Goal: Information Seeking & Learning: Learn about a topic

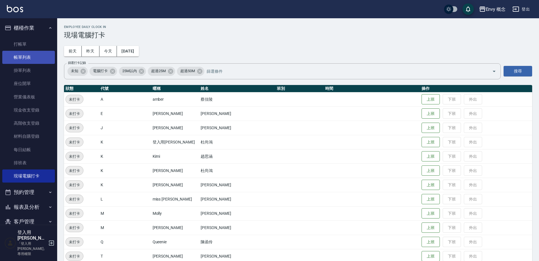
scroll to position [97, 0]
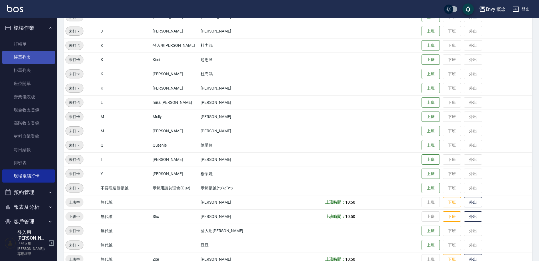
click at [21, 57] on link "帳單列表" at bounding box center [28, 57] width 53 height 13
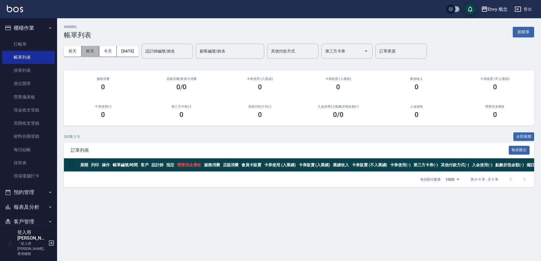
click at [88, 51] on button "昨天" at bounding box center [91, 51] width 18 height 11
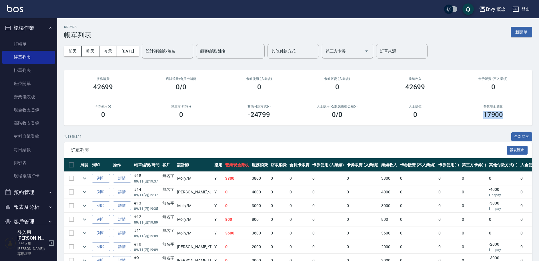
drag, startPoint x: 482, startPoint y: 115, endPoint x: 510, endPoint y: 115, distance: 28.3
click at [510, 115] on div "17900" at bounding box center [493, 115] width 64 height 8
click at [90, 55] on button "昨天" at bounding box center [91, 51] width 18 height 11
click at [77, 53] on button "前天" at bounding box center [73, 51] width 18 height 11
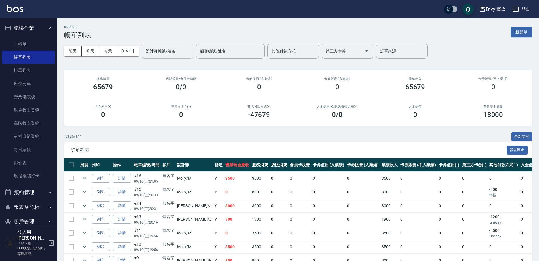
click at [174, 52] on div "設計師編號/姓名 設計師編號/姓名" at bounding box center [167, 51] width 51 height 15
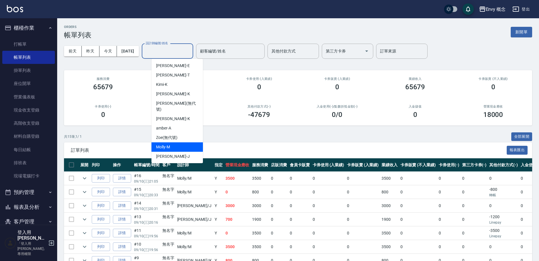
click at [170, 142] on div "[PERSON_NAME]" at bounding box center [176, 146] width 51 height 9
type input "[PERSON_NAME]"
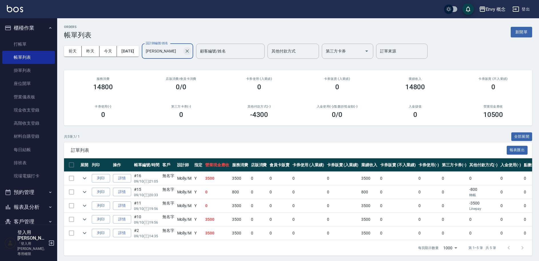
click at [190, 51] on icon "Clear" at bounding box center [187, 51] width 6 height 6
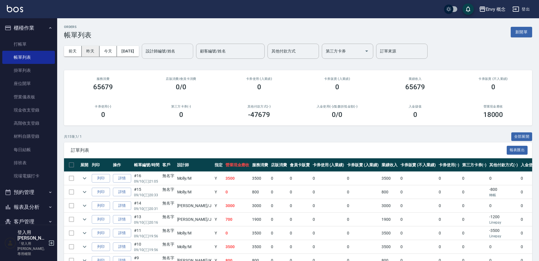
click at [93, 51] on button "昨天" at bounding box center [91, 51] width 18 height 11
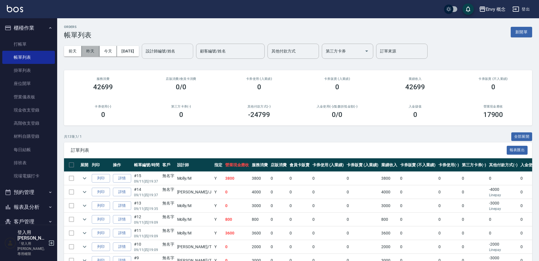
click at [86, 53] on button "昨天" at bounding box center [91, 51] width 18 height 11
click at [89, 49] on button "昨天" at bounding box center [91, 51] width 18 height 11
click at [96, 51] on button "昨天" at bounding box center [91, 51] width 18 height 11
click at [180, 50] on div "設計師編號/姓名 設計師編號/姓名" at bounding box center [167, 51] width 51 height 15
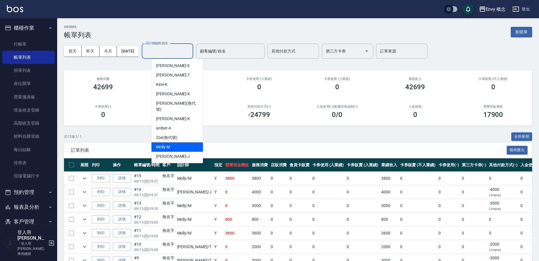
click at [181, 142] on div "[PERSON_NAME]" at bounding box center [176, 146] width 51 height 9
type input "[PERSON_NAME]"
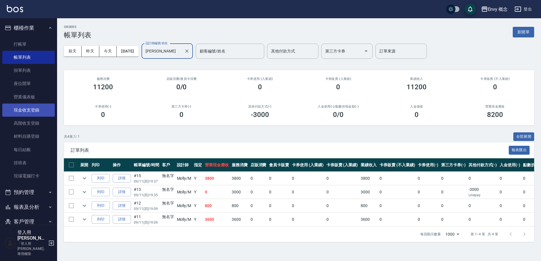
click at [35, 108] on link "現金收支登錄" at bounding box center [28, 110] width 53 height 13
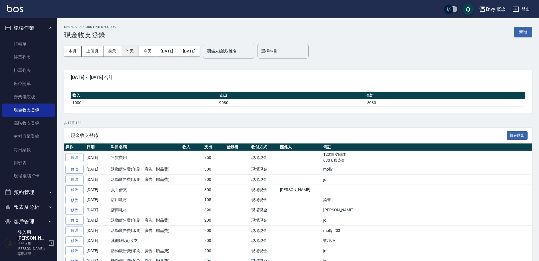
click at [125, 50] on button "昨天" at bounding box center [130, 51] width 18 height 11
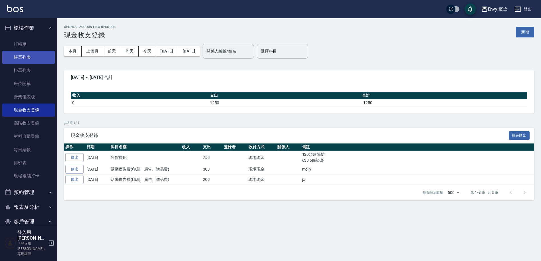
click at [30, 61] on link "帳單列表" at bounding box center [28, 57] width 53 height 13
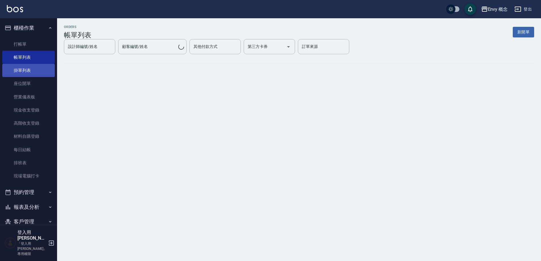
click at [32, 73] on link "掛單列表" at bounding box center [28, 70] width 53 height 13
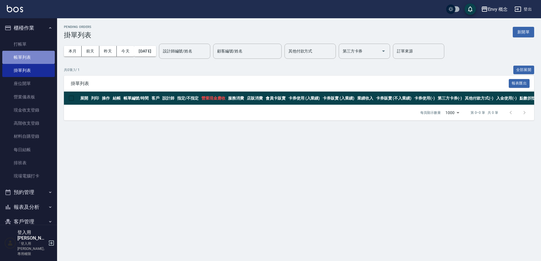
click at [36, 61] on link "帳單列表" at bounding box center [28, 57] width 53 height 13
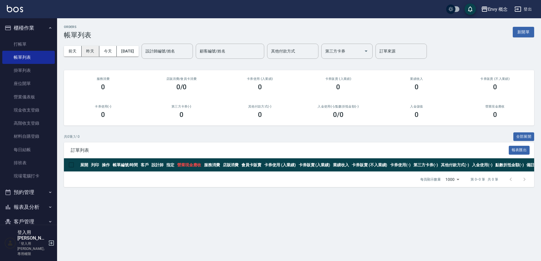
click at [95, 51] on button "昨天" at bounding box center [91, 51] width 18 height 11
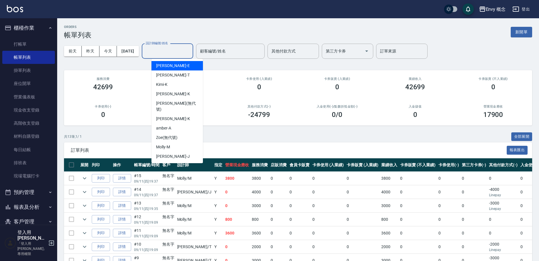
click at [171, 53] on input "設計師編號/姓名" at bounding box center [167, 51] width 46 height 10
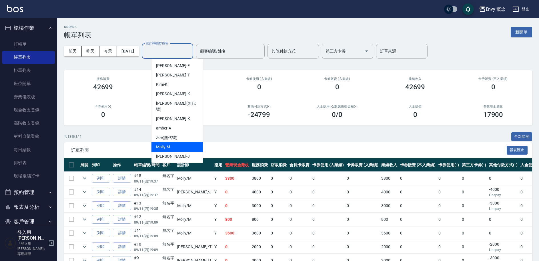
click at [172, 142] on div "[PERSON_NAME]" at bounding box center [176, 146] width 51 height 9
type input "[PERSON_NAME]"
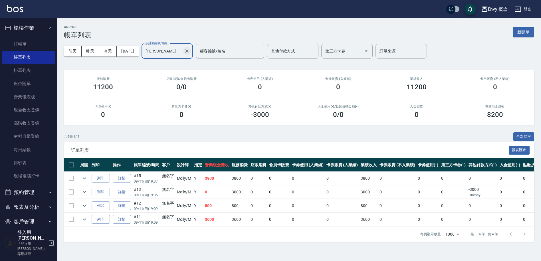
click at [190, 51] on icon "Clear" at bounding box center [187, 51] width 6 height 6
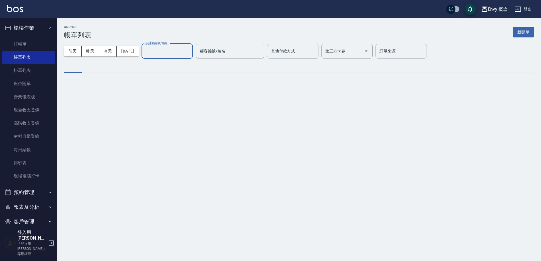
click at [172, 52] on input "設計師編號/姓名" at bounding box center [167, 51] width 46 height 10
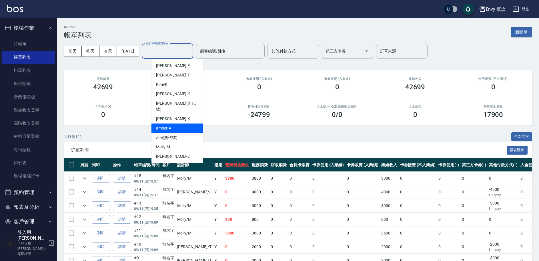
scroll to position [11, 0]
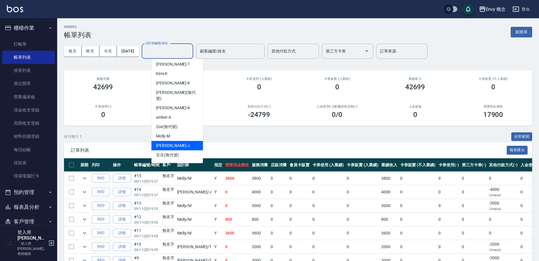
click at [183, 141] on div "[PERSON_NAME]" at bounding box center [176, 145] width 51 height 9
type input "[PERSON_NAME]"
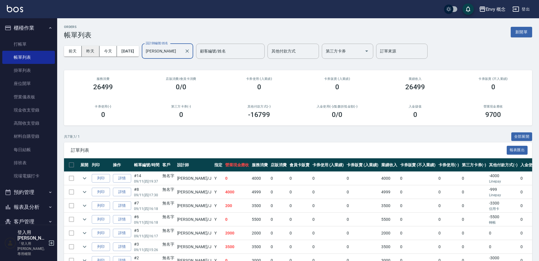
click at [90, 52] on button "昨天" at bounding box center [91, 51] width 18 height 11
click at [89, 52] on button "昨天" at bounding box center [91, 51] width 18 height 11
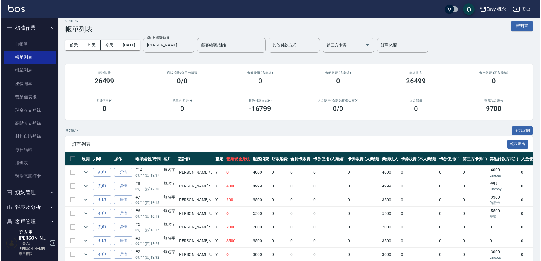
scroll to position [0, 0]
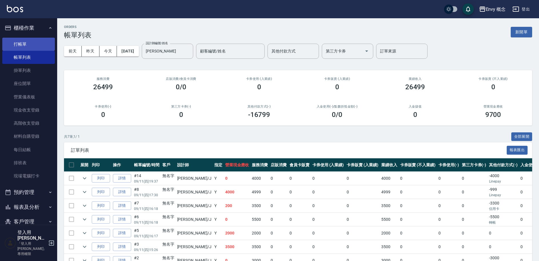
click at [34, 43] on link "打帳單" at bounding box center [28, 44] width 53 height 13
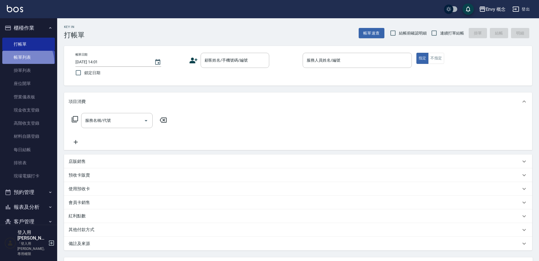
click at [20, 62] on link "帳單列表" at bounding box center [28, 57] width 53 height 13
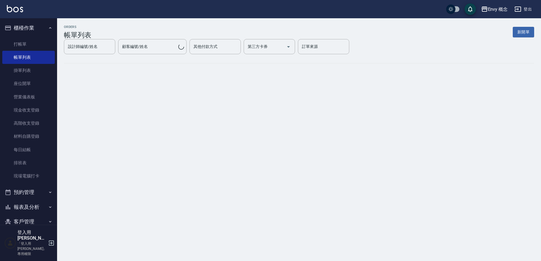
scroll to position [74, 0]
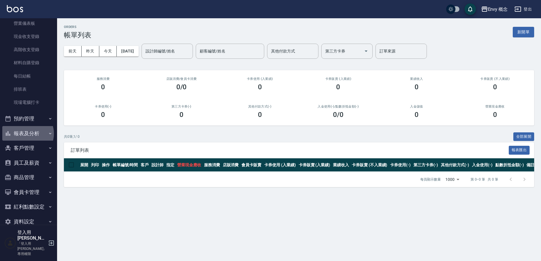
click at [28, 134] on button "報表及分析" at bounding box center [28, 133] width 53 height 15
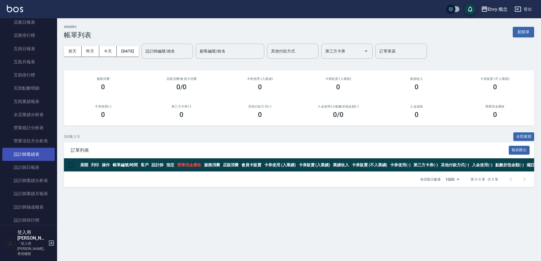
scroll to position [242, 0]
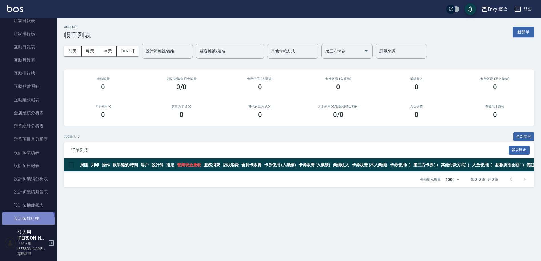
click at [27, 224] on link "設計師排行榜" at bounding box center [28, 218] width 53 height 13
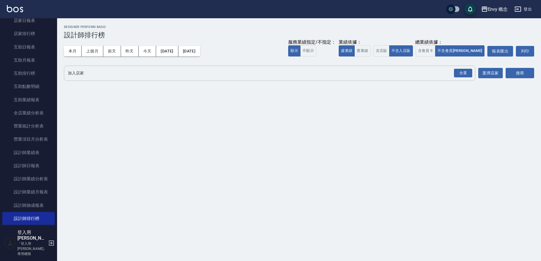
click at [85, 73] on input "加入店家" at bounding box center [266, 73] width 398 height 10
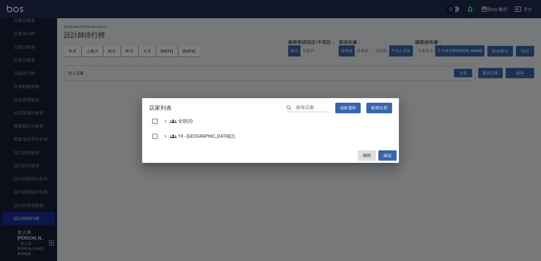
click at [160, 121] on input "checkbox" at bounding box center [155, 121] width 12 height 12
checkbox input "true"
click at [379, 156] on button "確認" at bounding box center [388, 155] width 18 height 11
checkbox input "false"
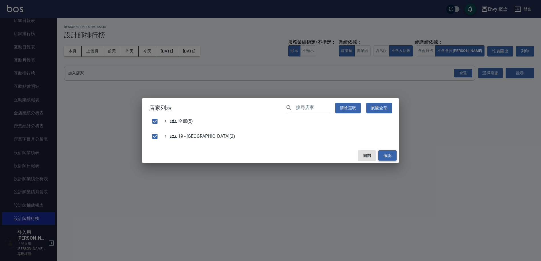
checkbox input "false"
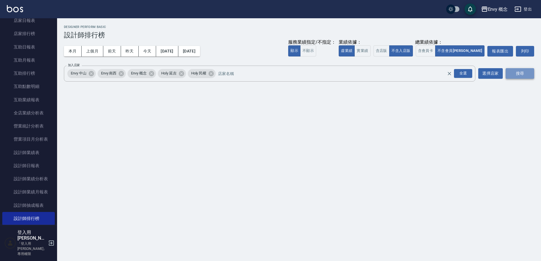
click at [513, 75] on button "搜尋" at bounding box center [520, 73] width 29 height 11
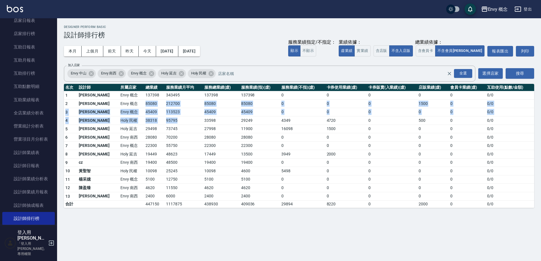
drag, startPoint x: 122, startPoint y: 101, endPoint x: 166, endPoint y: 119, distance: 48.5
click at [166, 119] on tbody "1 王文嘉 Envy 概念 137398 343495 137398 137398 0 0 0 0 0 0 / 0 2 [PERSON_NAME]Envy 概…" at bounding box center [299, 149] width 471 height 117
click at [167, 119] on td "95795" at bounding box center [184, 120] width 38 height 9
drag, startPoint x: 158, startPoint y: 115, endPoint x: 129, endPoint y: 96, distance: 35.2
click at [133, 98] on tbody "1 王文嘉 Envy 概念 137398 343495 137398 137398 0 0 0 0 0 0 / 0 2 [PERSON_NAME]Envy 概…" at bounding box center [299, 149] width 471 height 117
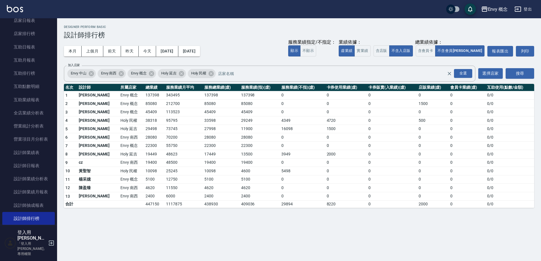
click at [144, 93] on td "137398" at bounding box center [154, 95] width 21 height 9
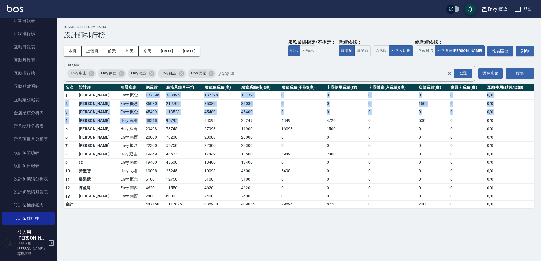
drag, startPoint x: 125, startPoint y: 93, endPoint x: 147, endPoint y: 119, distance: 34.2
click at [147, 119] on tbody "1 王文嘉 Envy 概念 137398 343495 137398 137398 0 0 0 0 0 0 / 0 2 [PERSON_NAME]Envy 概…" at bounding box center [299, 149] width 471 height 117
click at [165, 119] on td "95795" at bounding box center [184, 120] width 38 height 9
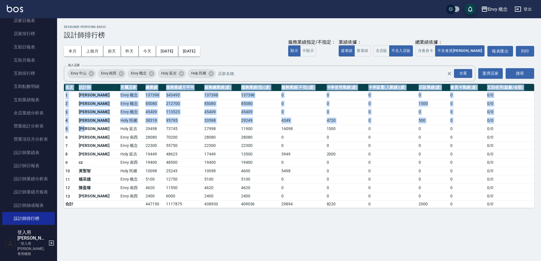
drag, startPoint x: 95, startPoint y: 128, endPoint x: 145, endPoint y: 227, distance: 110.5
click at [145, 227] on div "Envy 概念 [DATE] - [DATE] 設計師排行榜 列印時間： [DATE][PHONE_NUMBER]:03 Designer Perform B…" at bounding box center [270, 130] width 541 height 261
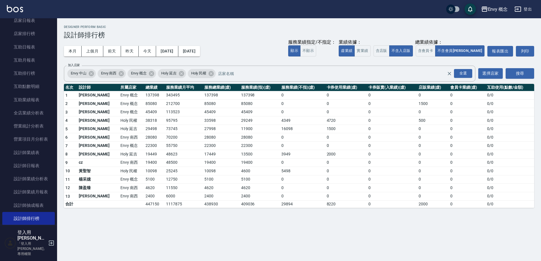
click at [144, 204] on td "447150" at bounding box center [154, 204] width 21 height 7
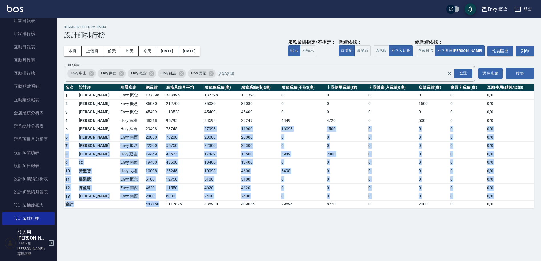
drag, startPoint x: 144, startPoint y: 204, endPoint x: 203, endPoint y: 124, distance: 99.0
click at [203, 124] on tbody "1 王文嘉 Envy 概念 137398 343495 137398 137398 0 0 0 0 0 0 / 0 2 [PERSON_NAME]Envy 概…" at bounding box center [299, 149] width 471 height 117
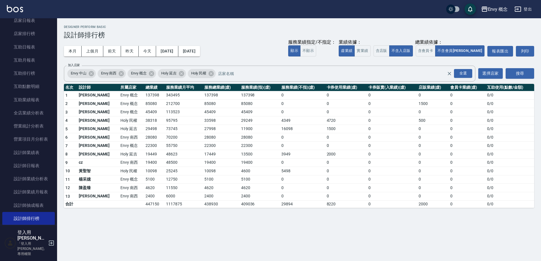
click at [203, 125] on td "27998" at bounding box center [221, 129] width 37 height 9
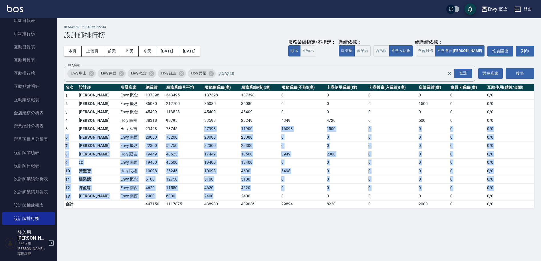
drag, startPoint x: 203, startPoint y: 124, endPoint x: 215, endPoint y: 196, distance: 72.2
click at [215, 196] on tbody "1 王文嘉 Envy 概念 137398 343495 137398 137398 0 0 0 0 0 0 / 0 2 [PERSON_NAME]Envy 概…" at bounding box center [299, 149] width 471 height 117
click at [215, 196] on td "2400" at bounding box center [221, 196] width 37 height 9
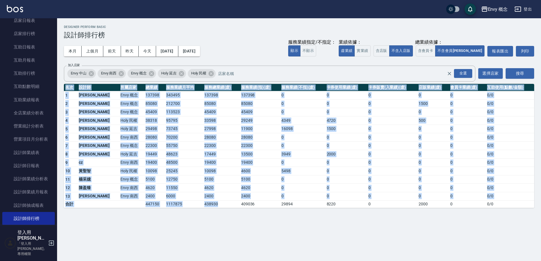
drag, startPoint x: 210, startPoint y: 209, endPoint x: 203, endPoint y: 203, distance: 8.7
click at [203, 203] on div "Envy 概念 [DATE] - [DATE] 設計師排行榜 列印時間： [DATE][PHONE_NUMBER]:03 Designer Perform B…" at bounding box center [299, 116] width 484 height 197
click at [203, 203] on td "438930" at bounding box center [221, 204] width 37 height 7
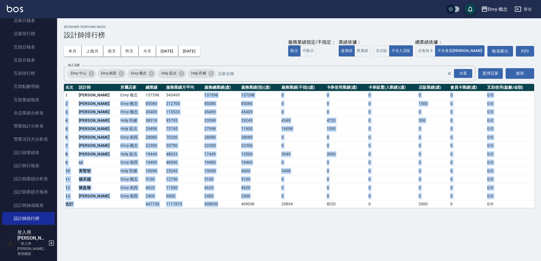
drag, startPoint x: 203, startPoint y: 203, endPoint x: 186, endPoint y: 95, distance: 109.8
click at [186, 95] on tbody "1 王文嘉 Envy 概念 137398 343495 137398 137398 0 0 0 0 0 0 / 0 2 [PERSON_NAME]Envy 概…" at bounding box center [299, 149] width 471 height 117
click at [203, 95] on td "137398" at bounding box center [221, 95] width 37 height 9
drag, startPoint x: 186, startPoint y: 95, endPoint x: 204, endPoint y: 203, distance: 109.4
click at [204, 203] on tbody "1 王文嘉 Envy 概念 137398 343495 137398 137398 0 0 0 0 0 0 / 0 2 [PERSON_NAME]Envy 概…" at bounding box center [299, 149] width 471 height 117
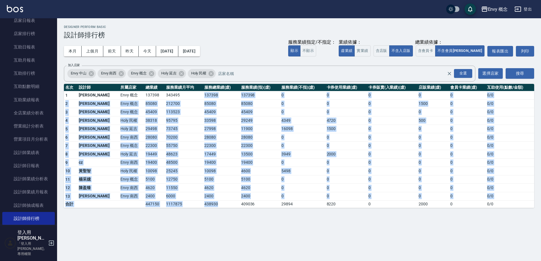
click at [203, 207] on td "438930" at bounding box center [221, 204] width 37 height 7
drag, startPoint x: 202, startPoint y: 207, endPoint x: 180, endPoint y: 98, distance: 111.0
click at [180, 98] on tbody "1 王文嘉 Envy 概念 137398 343495 137398 137398 0 0 0 0 0 0 / 0 2 [PERSON_NAME]Envy 概…" at bounding box center [299, 149] width 471 height 117
click at [180, 98] on td "343495" at bounding box center [184, 95] width 38 height 9
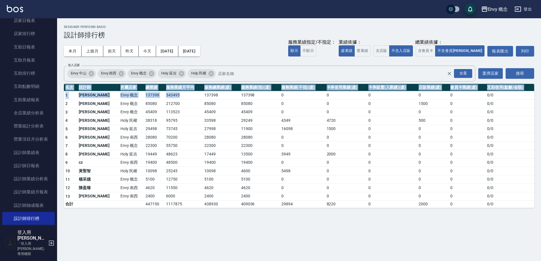
drag, startPoint x: 180, startPoint y: 98, endPoint x: 192, endPoint y: 223, distance: 125.6
click at [192, 223] on div "Envy 概念 [DATE] - [DATE] 設計師排行榜 列印時間： [DATE][PHONE_NUMBER]:03 Designer Perform B…" at bounding box center [270, 130] width 541 height 261
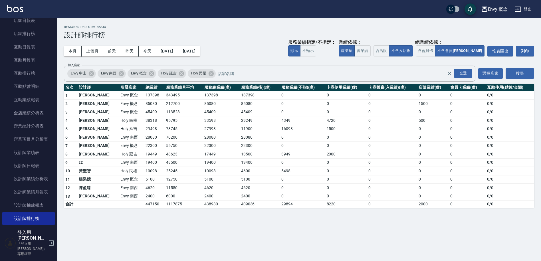
click at [88, 119] on td "[PERSON_NAME]" at bounding box center [98, 120] width 42 height 9
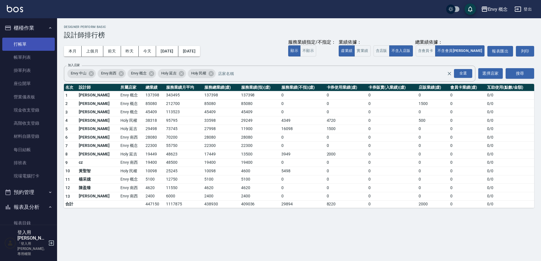
click at [20, 45] on link "打帳單" at bounding box center [28, 44] width 53 height 13
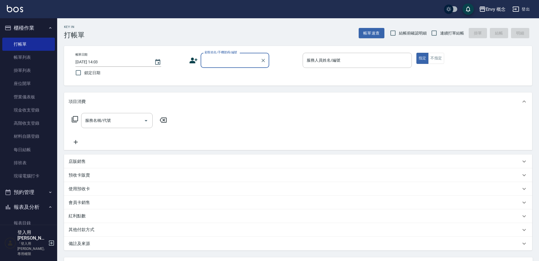
scroll to position [1, 0]
